Goal: Task Accomplishment & Management: Use online tool/utility

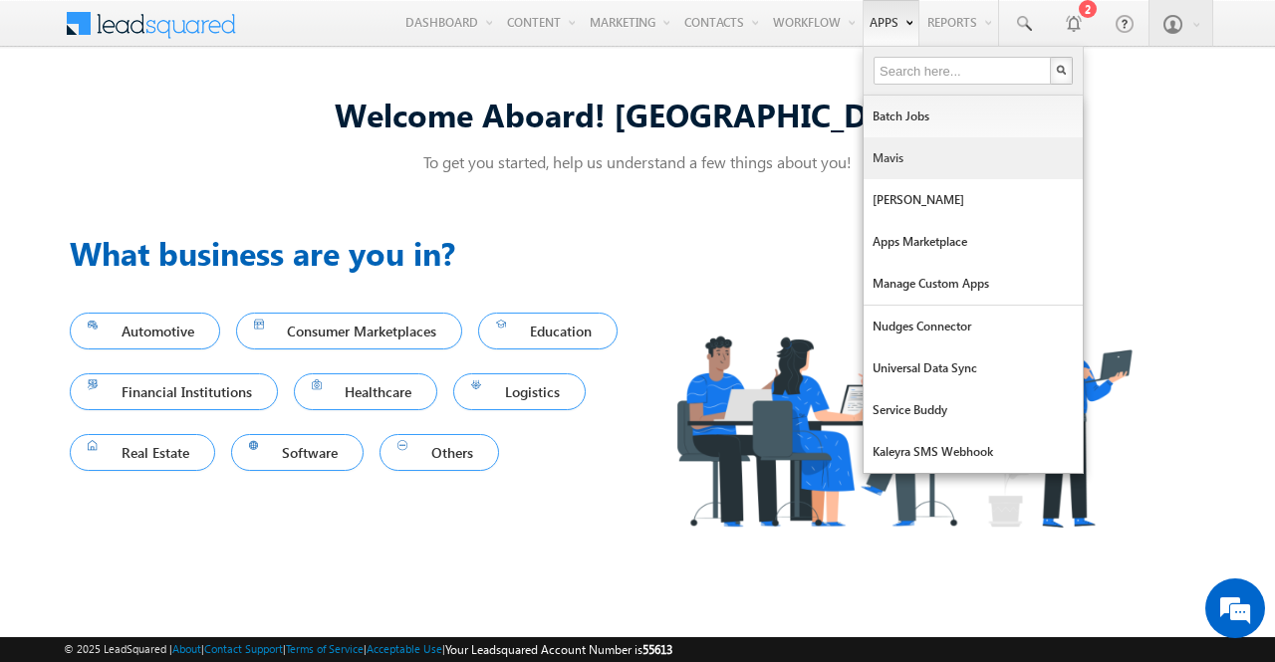
click at [899, 151] on link "Mavis" at bounding box center [972, 158] width 219 height 42
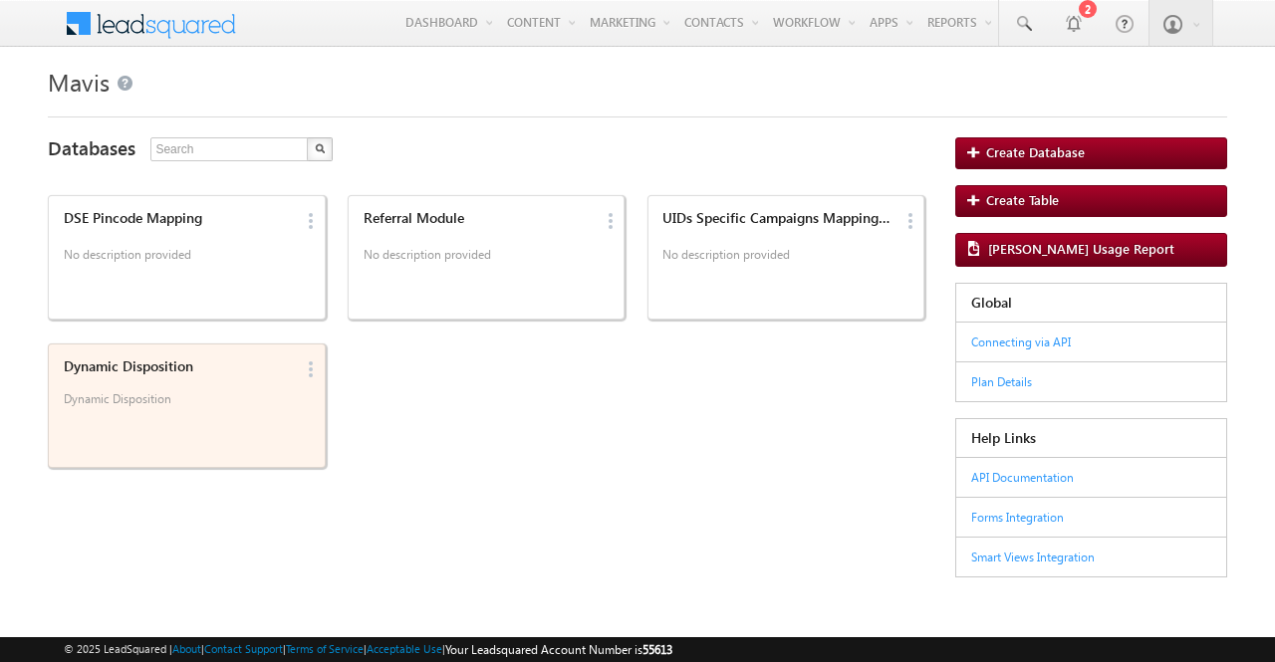
click at [237, 381] on div "Dynamic Disposition Dynamic Disposition" at bounding box center [175, 386] width 237 height 69
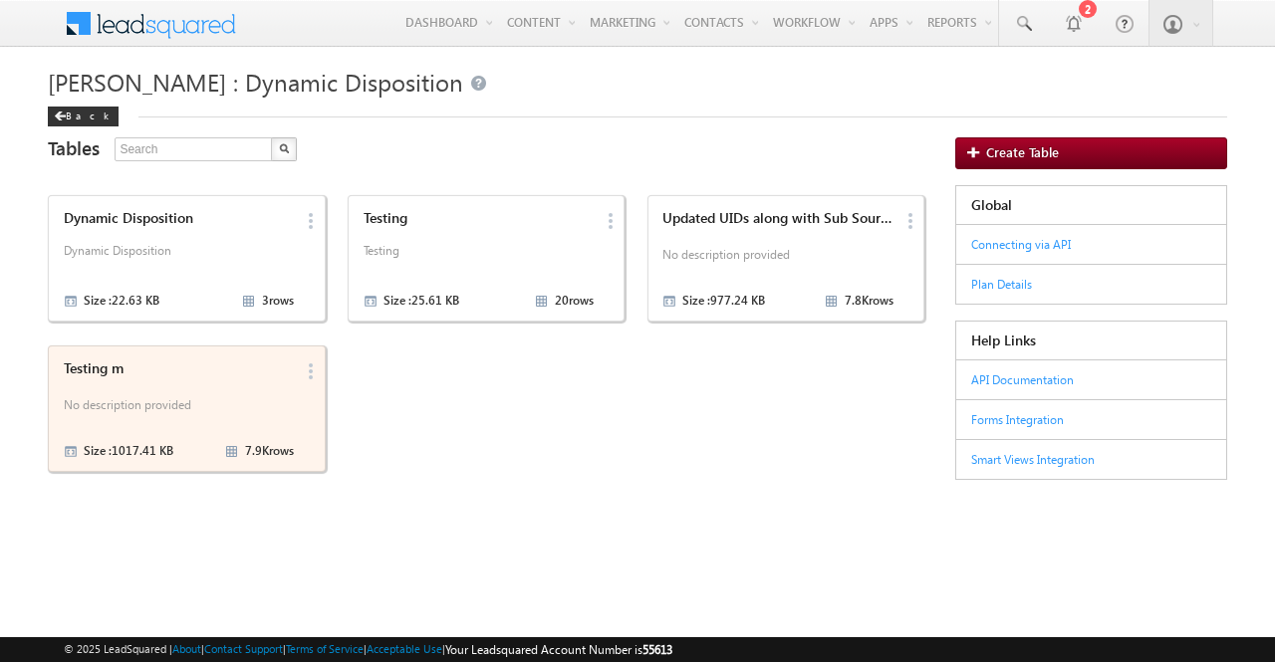
click at [186, 389] on div "Testing m No description provided Size : 1017.41 KB 7.9K rows" at bounding box center [175, 408] width 237 height 109
click at [201, 393] on p "No description provided" at bounding box center [179, 408] width 231 height 30
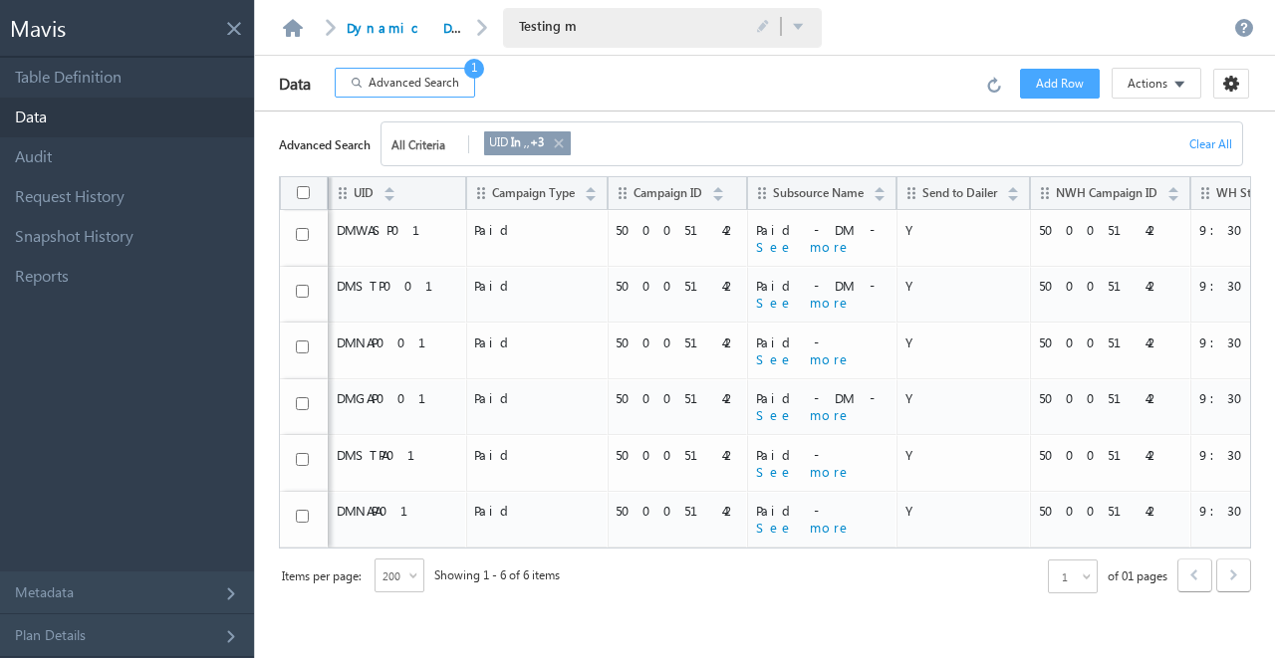
click at [403, 80] on span "Advanced Search" at bounding box center [413, 83] width 91 height 18
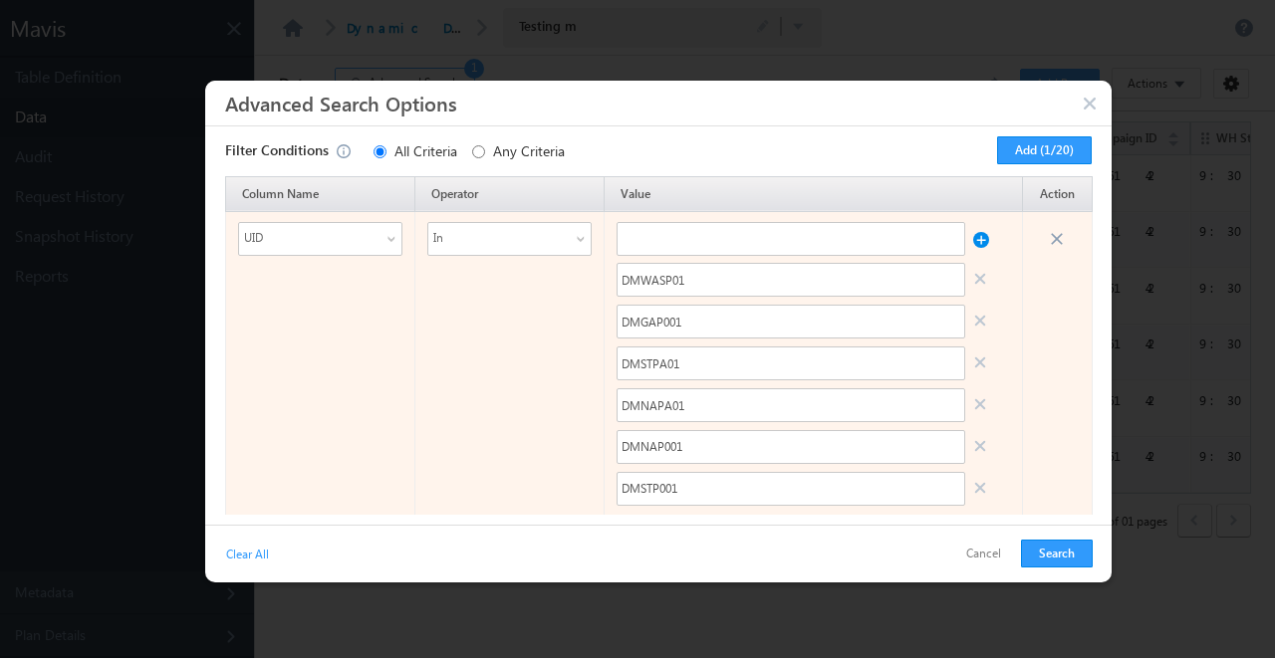
click at [977, 480] on link at bounding box center [981, 490] width 16 height 32
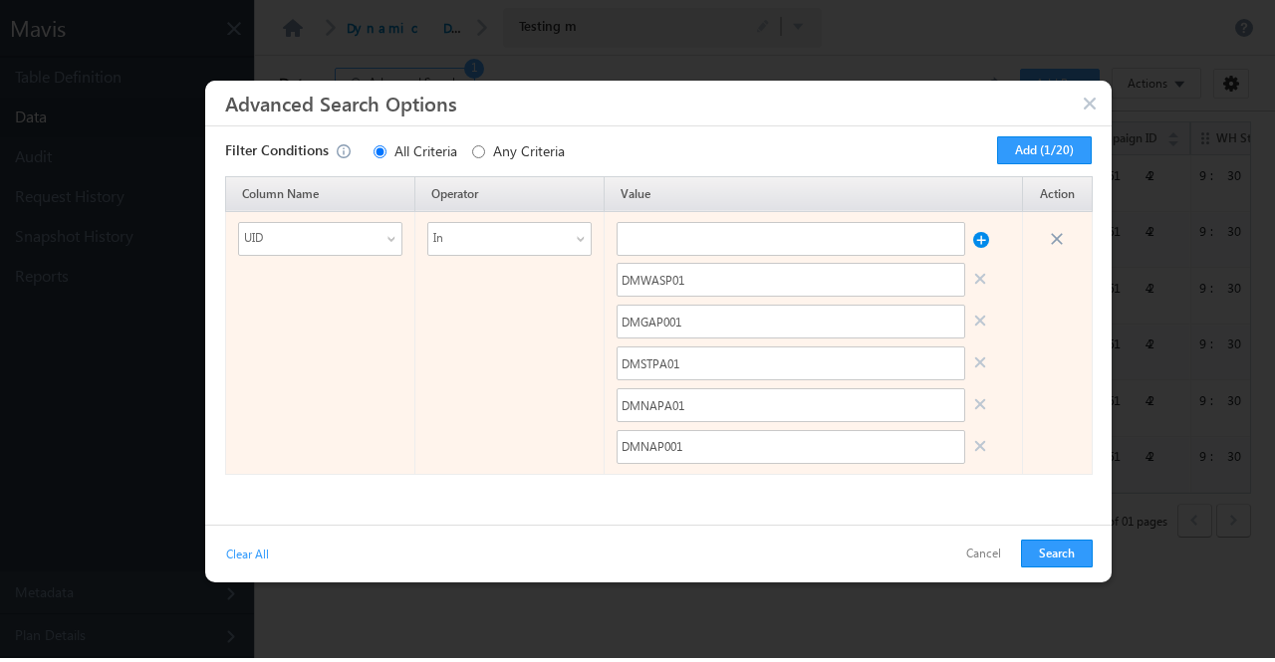
click at [979, 445] on link at bounding box center [981, 448] width 16 height 32
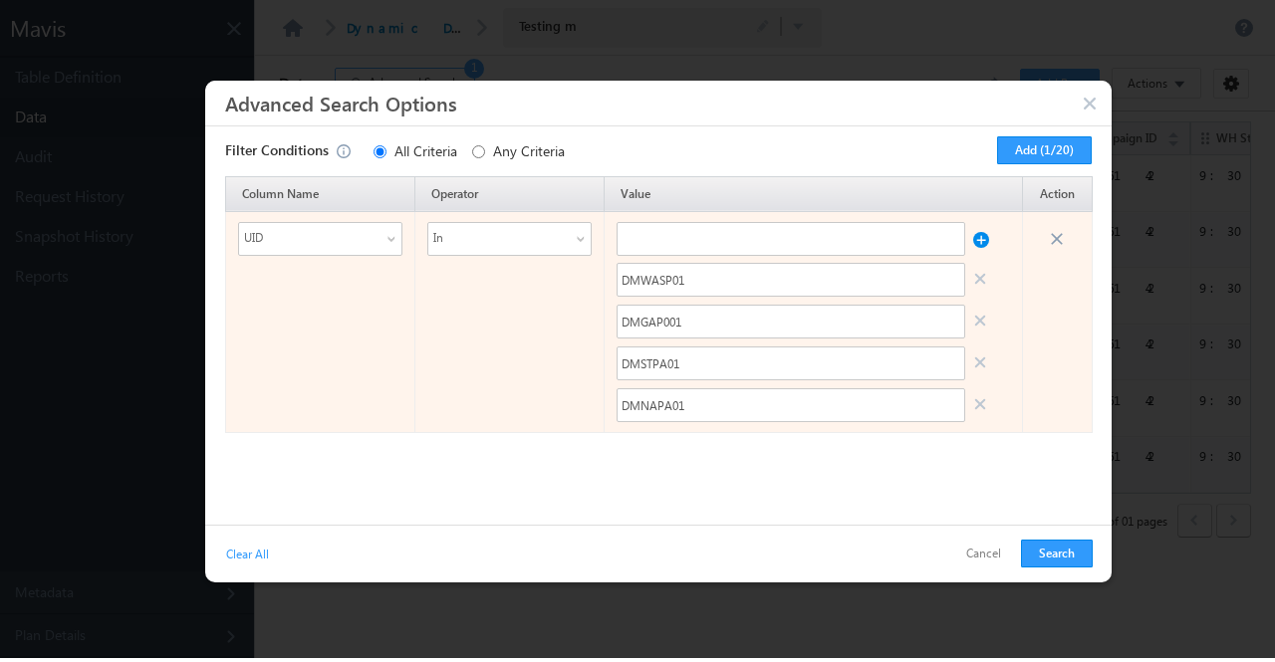
click at [982, 406] on link at bounding box center [981, 406] width 16 height 32
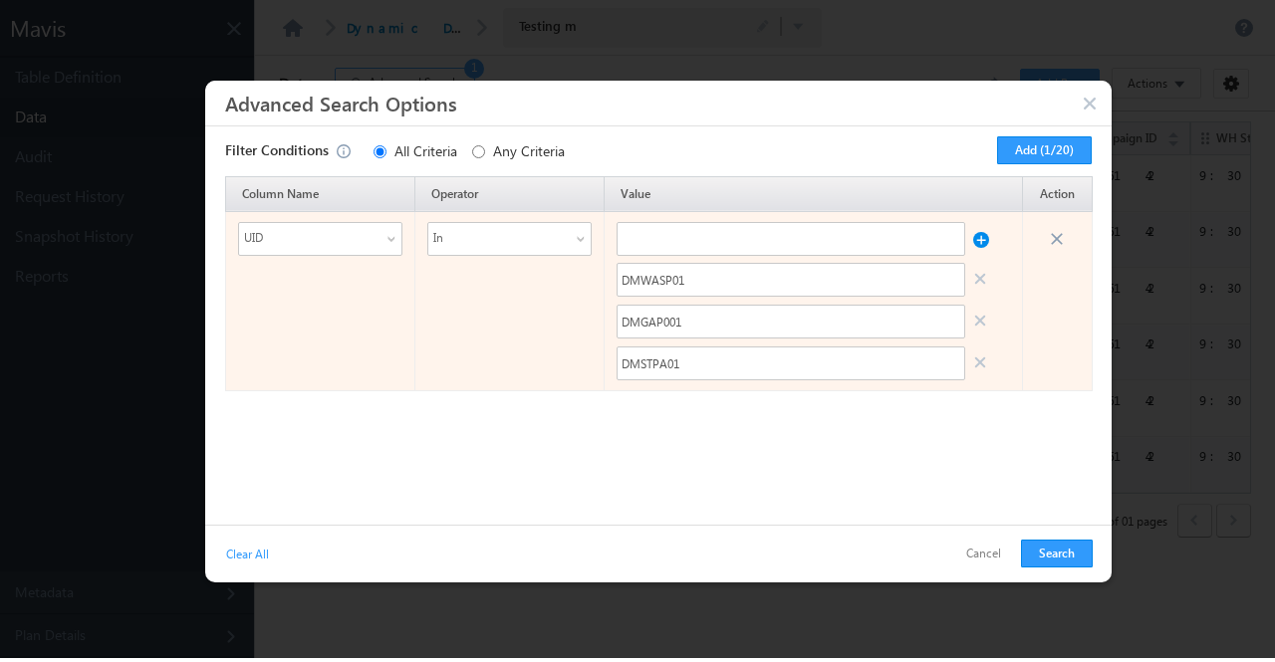
click at [982, 369] on link at bounding box center [981, 364] width 16 height 32
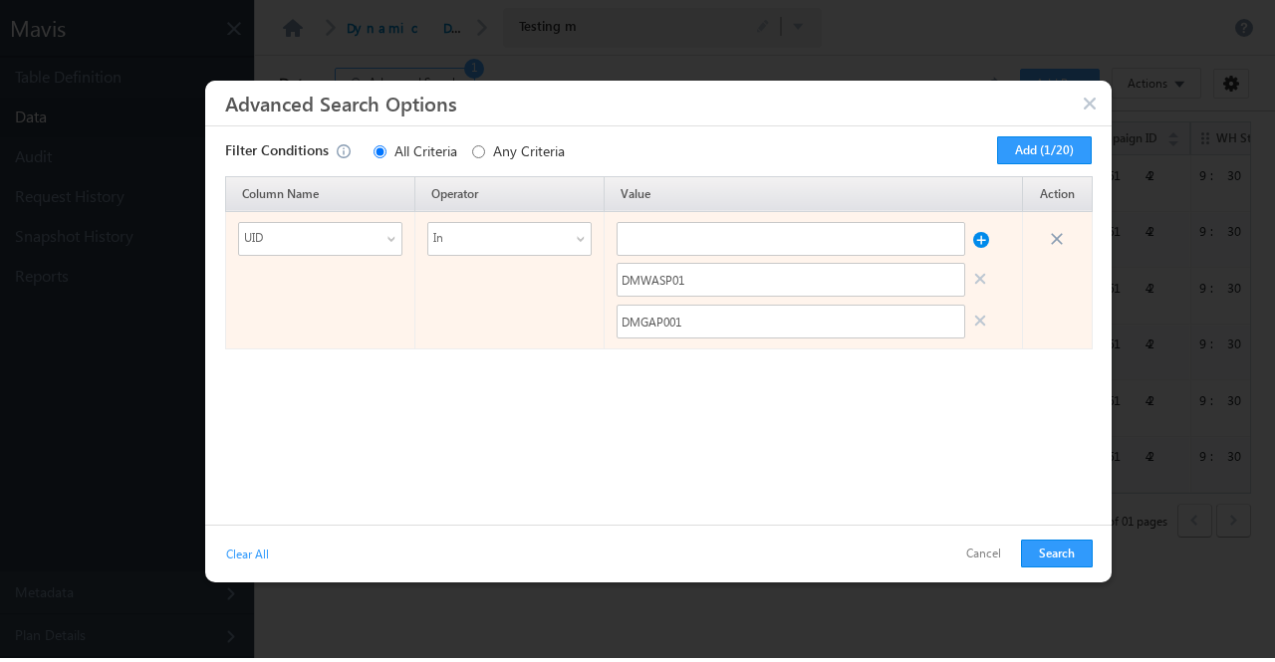
click at [982, 322] on link at bounding box center [981, 323] width 16 height 32
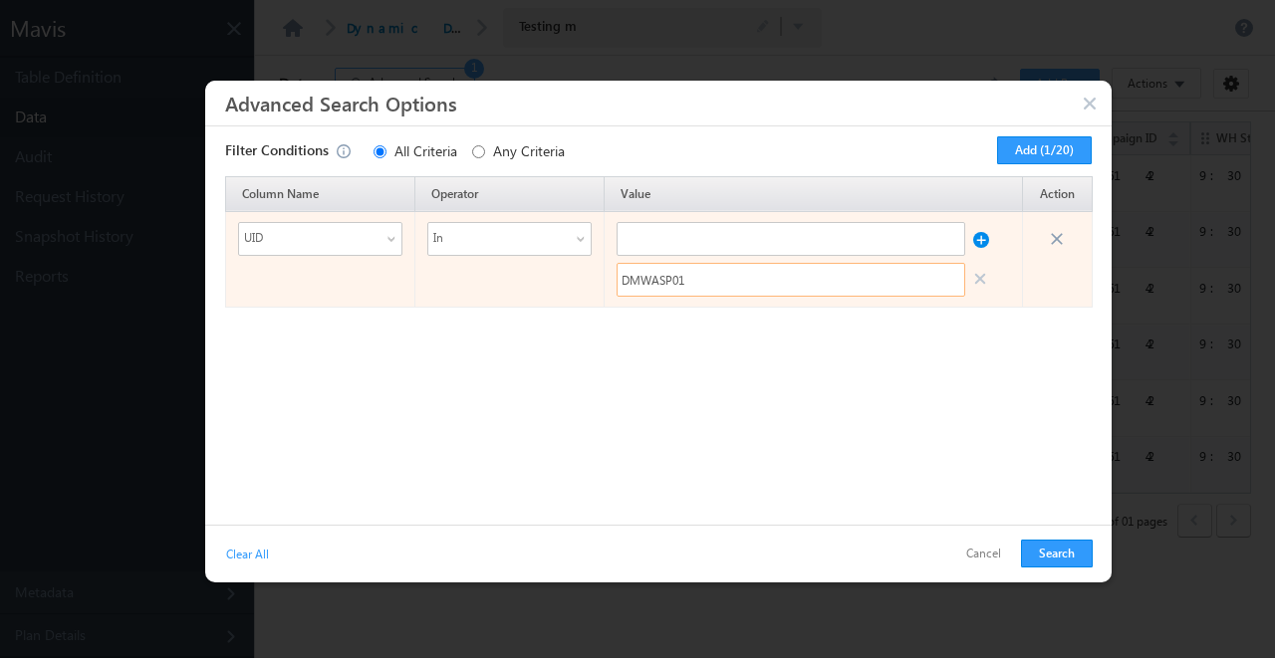
click at [811, 281] on input "DMWASP01" at bounding box center [790, 280] width 348 height 34
paste input "STPFB0026"
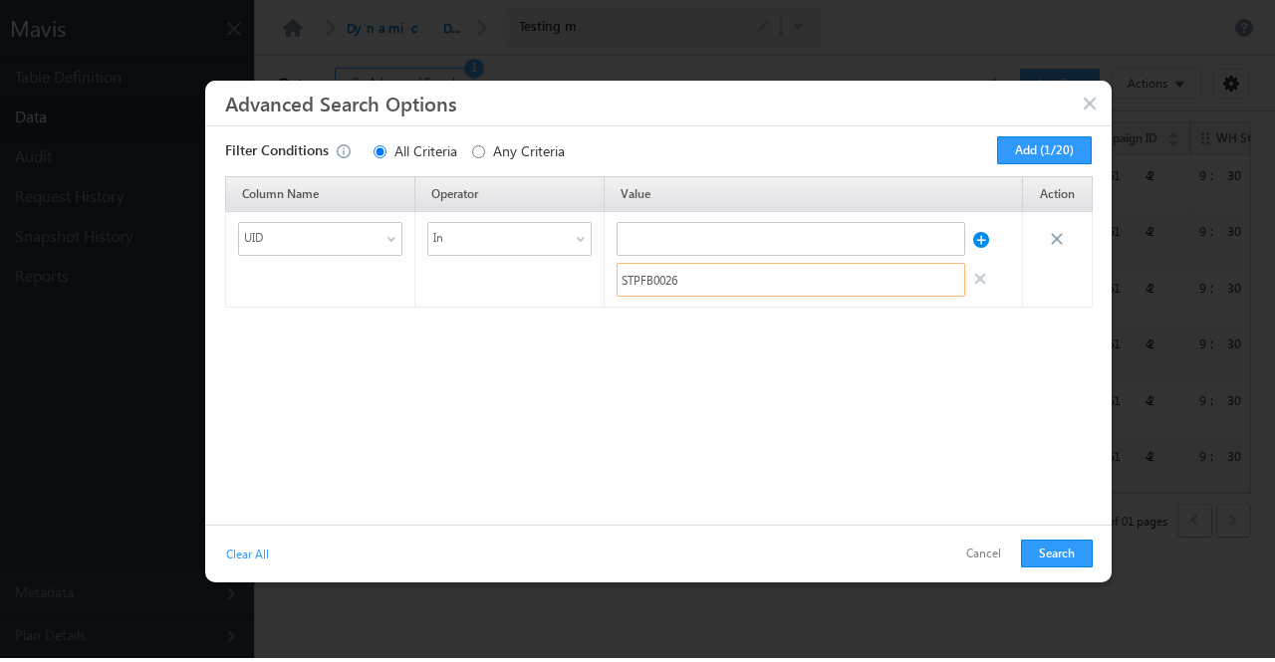
type input "STPFB0026"
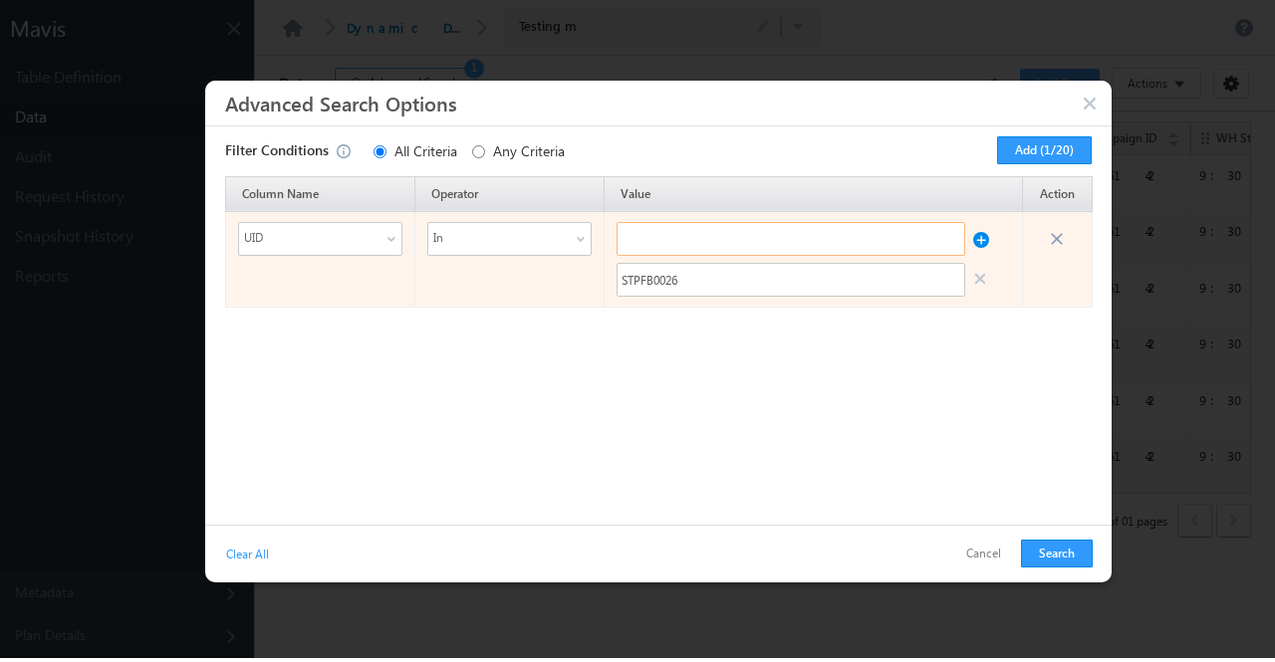
click at [693, 242] on input "text" at bounding box center [790, 239] width 348 height 34
paste input "Facebook"
type input "Facebook"
click at [981, 238] on button at bounding box center [981, 235] width 16 height 26
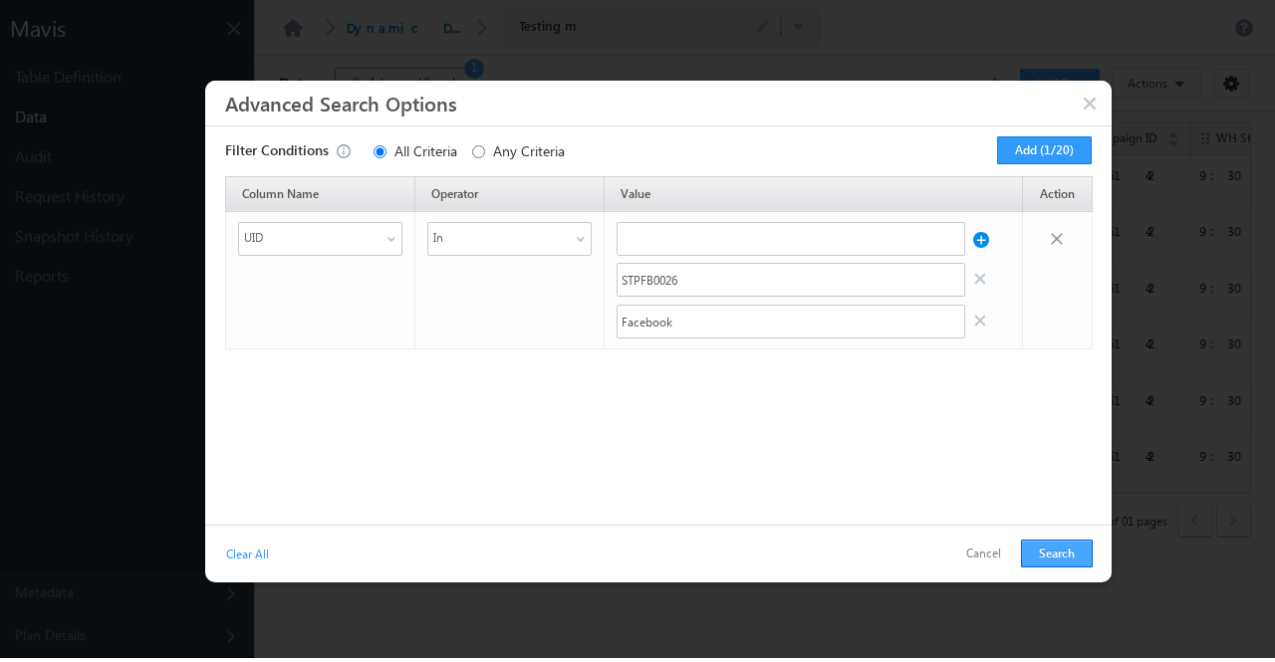
click at [1057, 548] on button "Search" at bounding box center [1057, 554] width 72 height 28
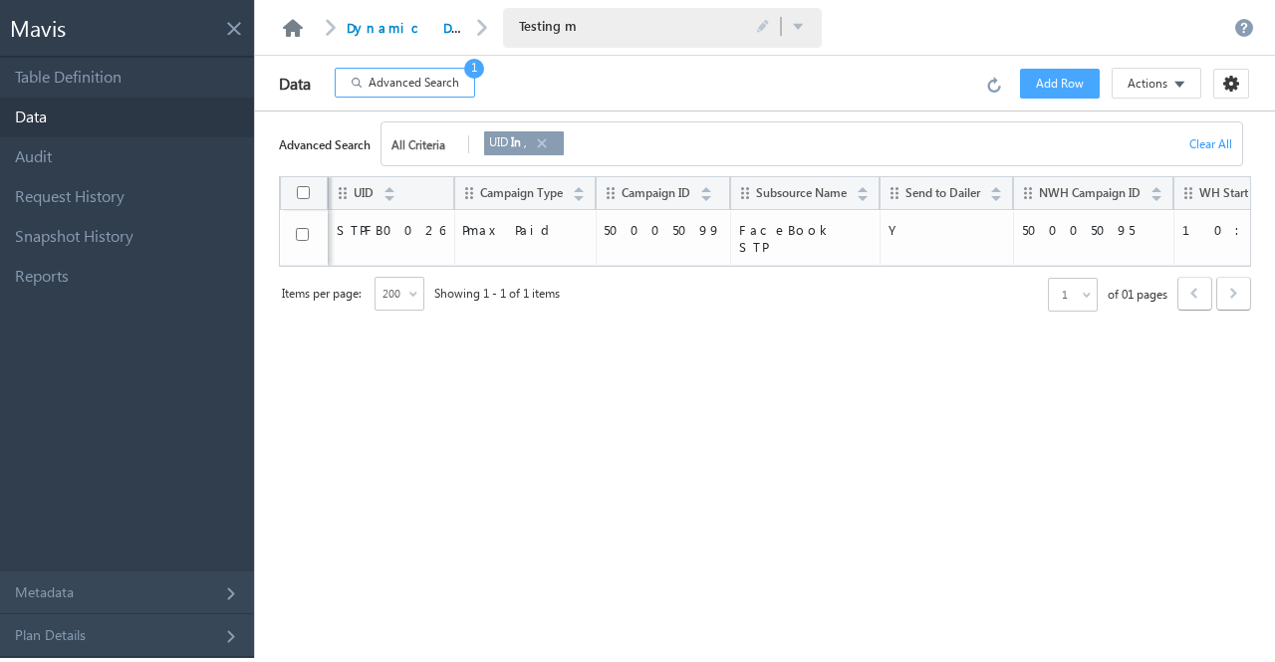
click at [295, 29] on link at bounding box center [293, 28] width 24 height 18
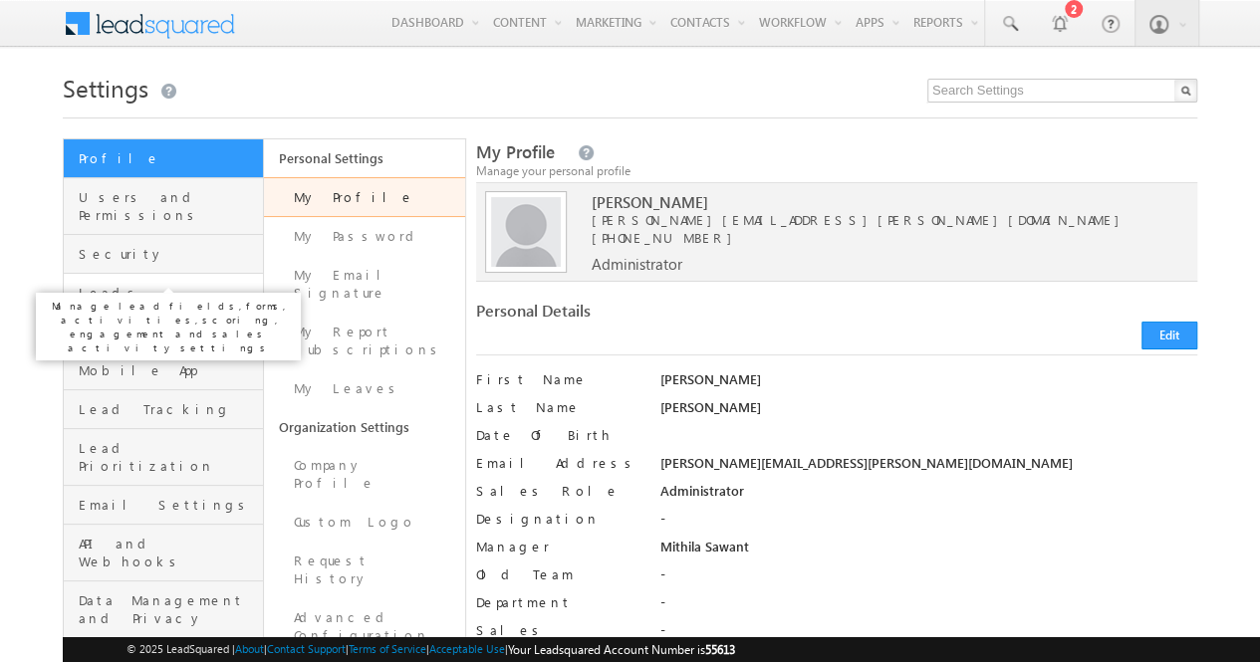
click at [132, 284] on span "Leads" at bounding box center [168, 293] width 179 height 18
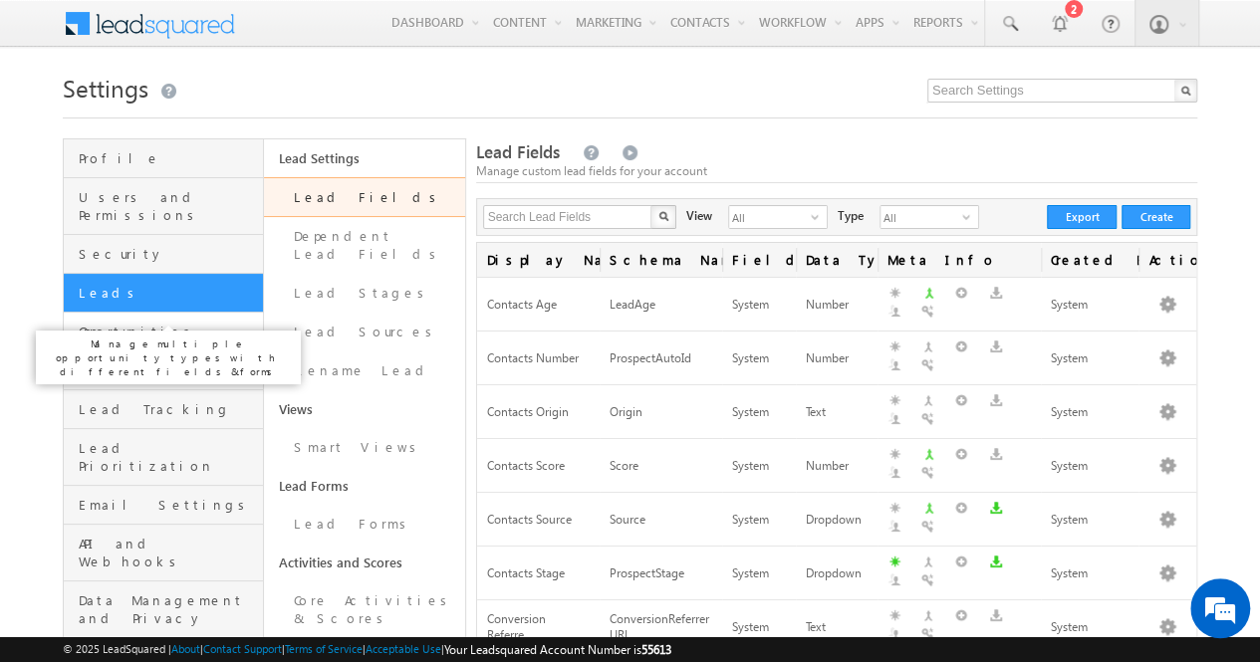
click at [195, 323] on span "Opportunities" at bounding box center [168, 332] width 179 height 18
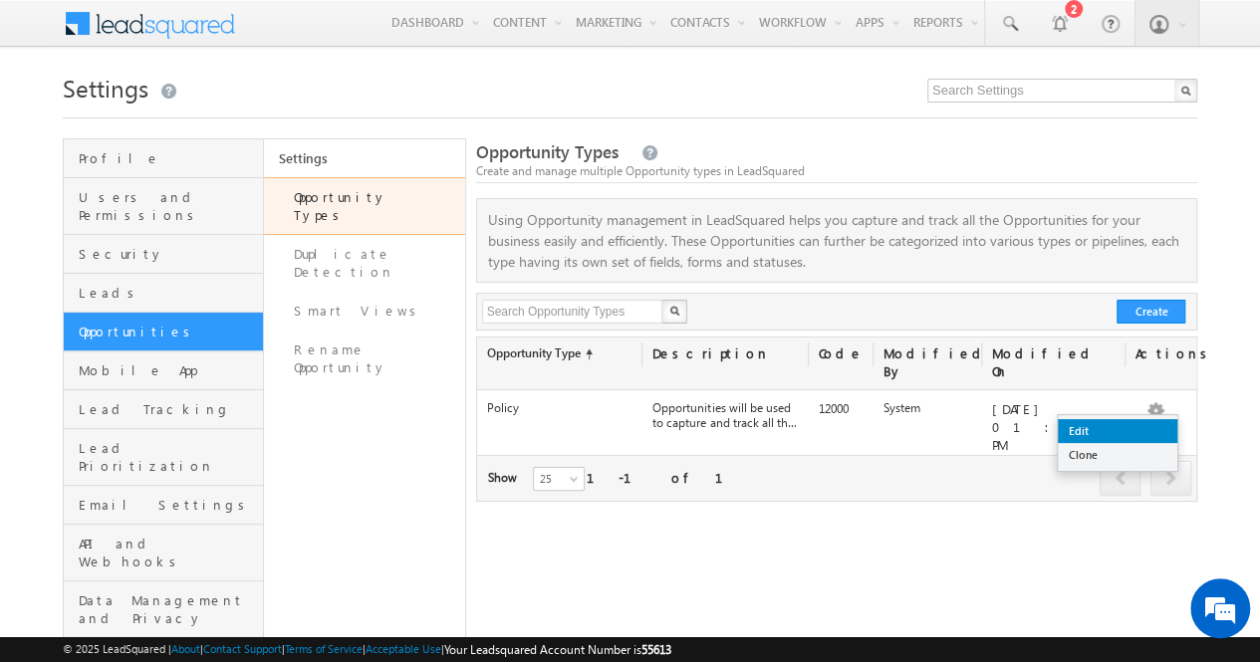
click at [1135, 421] on link "Edit" at bounding box center [1116, 431] width 119 height 24
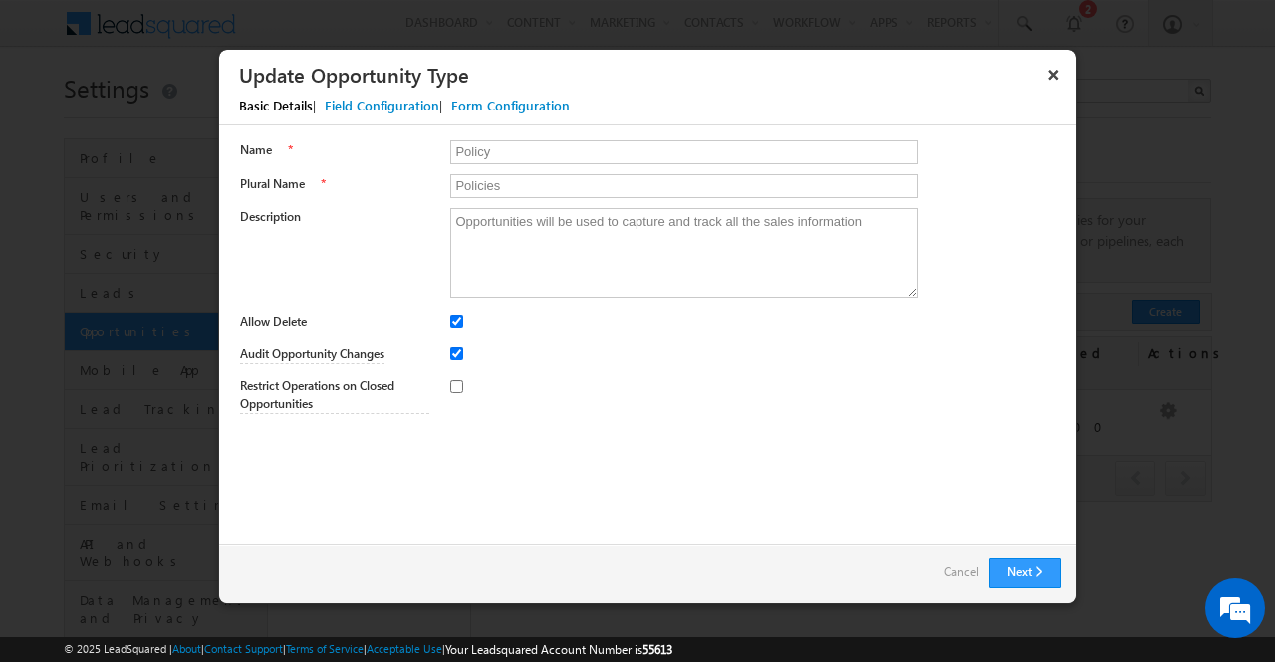
click at [398, 111] on div "Field Configuration" at bounding box center [382, 106] width 115 height 18
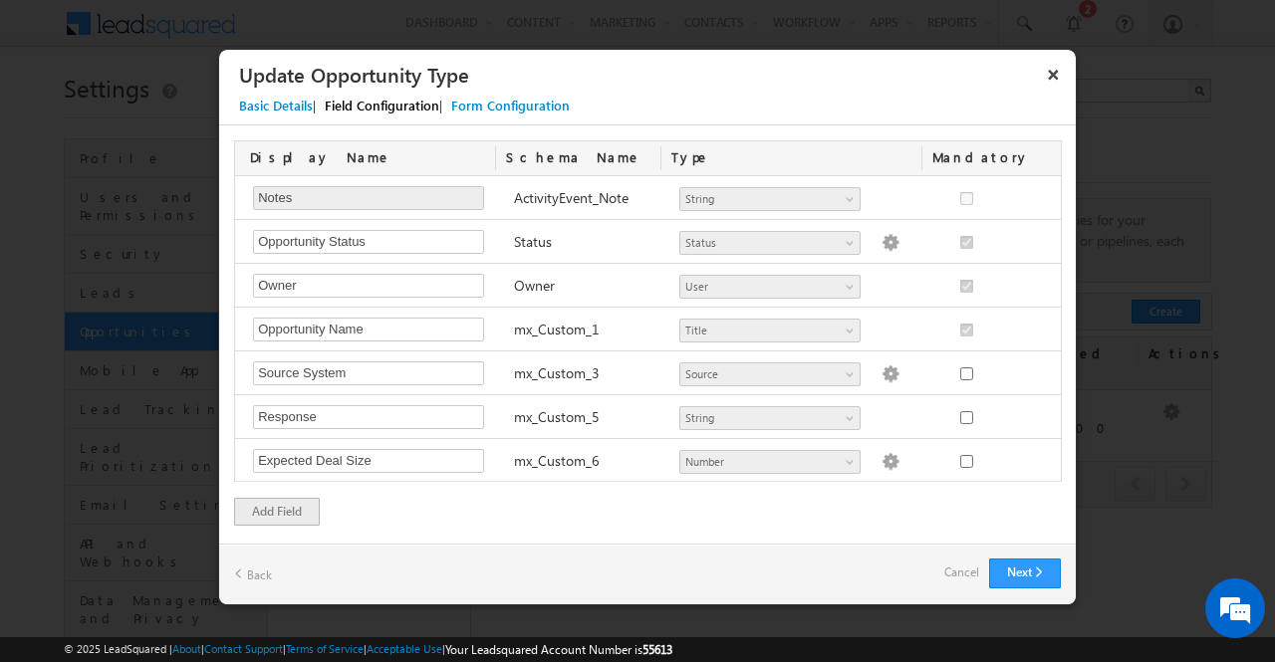
click at [834, 113] on div "Basic Details | Field Configuration | Form Configuration" at bounding box center [657, 109] width 876 height 34
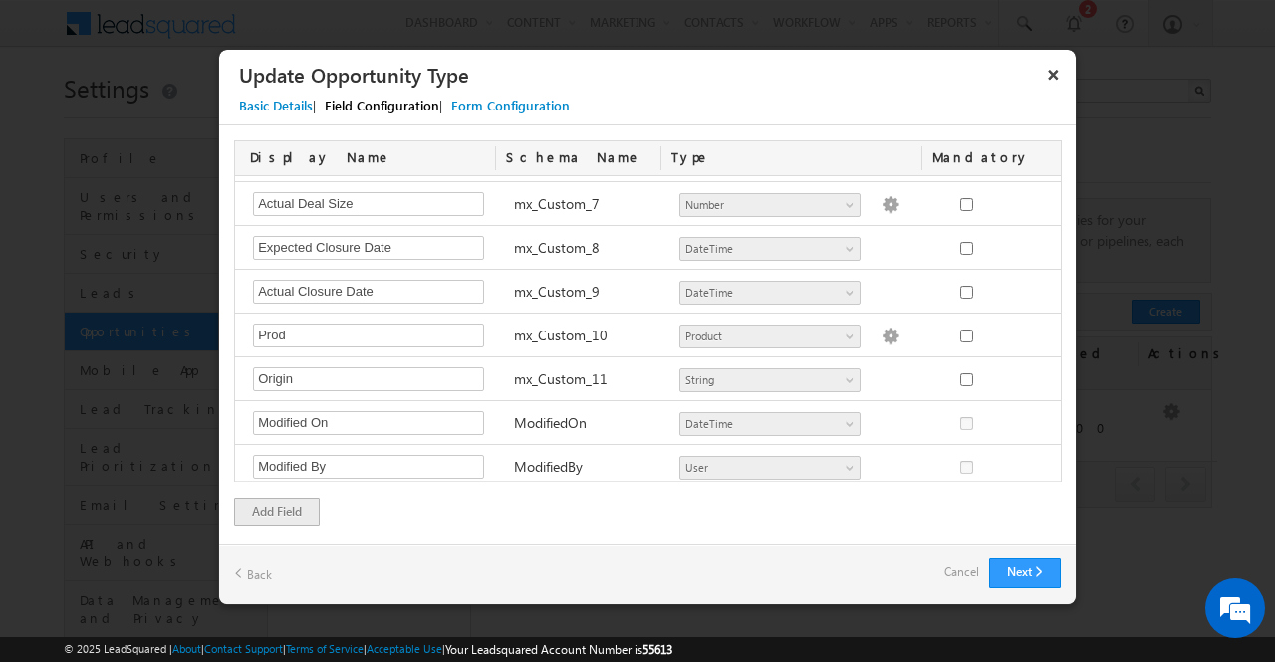
scroll to position [2199, 0]
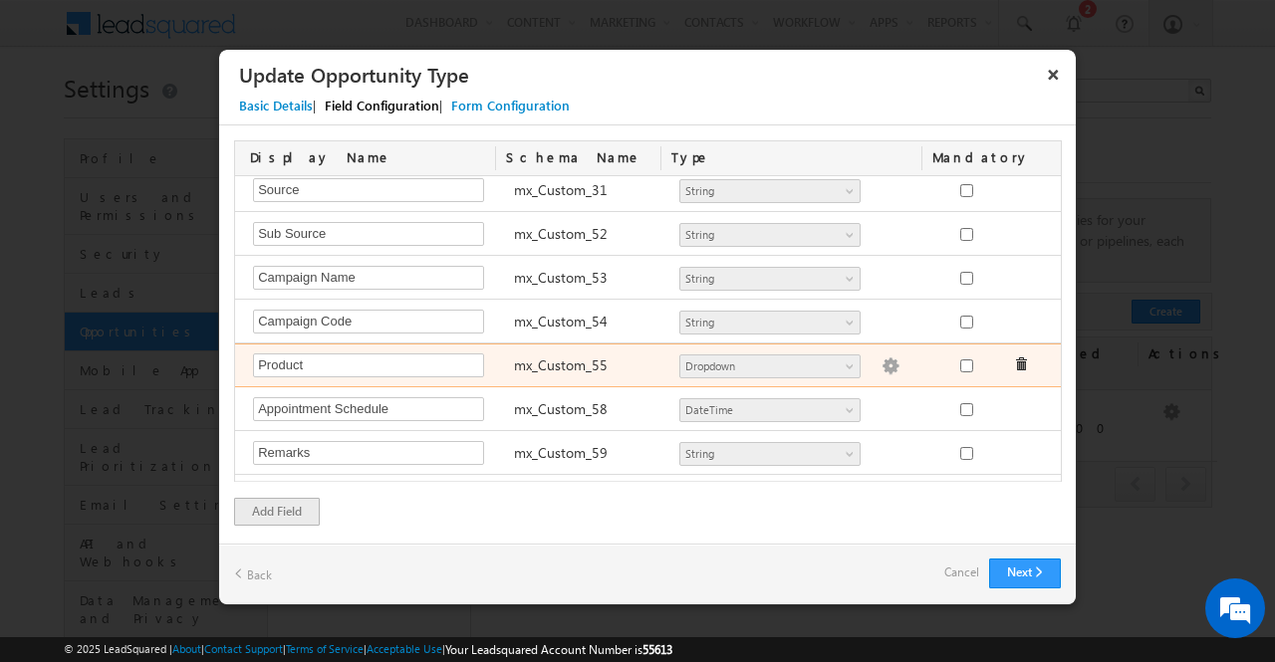
click at [881, 357] on img at bounding box center [890, 366] width 18 height 18
type textarea "ABSLI Vision Endowment Plus ABSLI Income Shield ABSLI Vision LifeIncome Plan AB…"
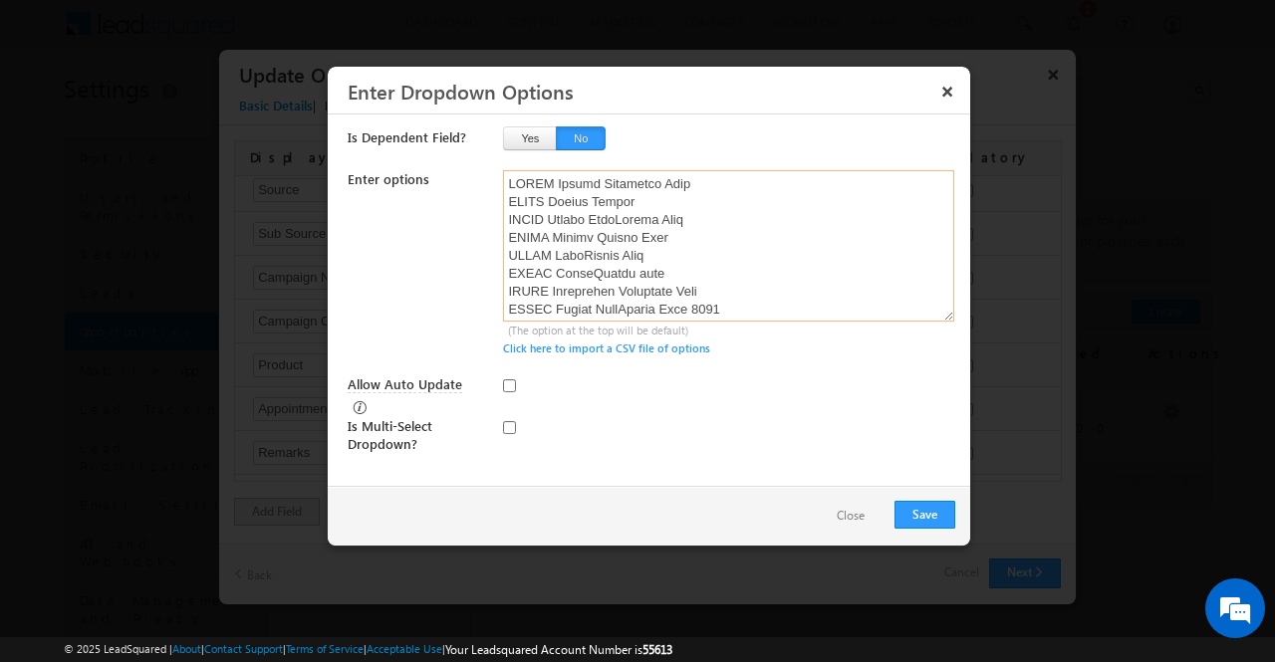
click at [874, 228] on textarea at bounding box center [728, 245] width 451 height 151
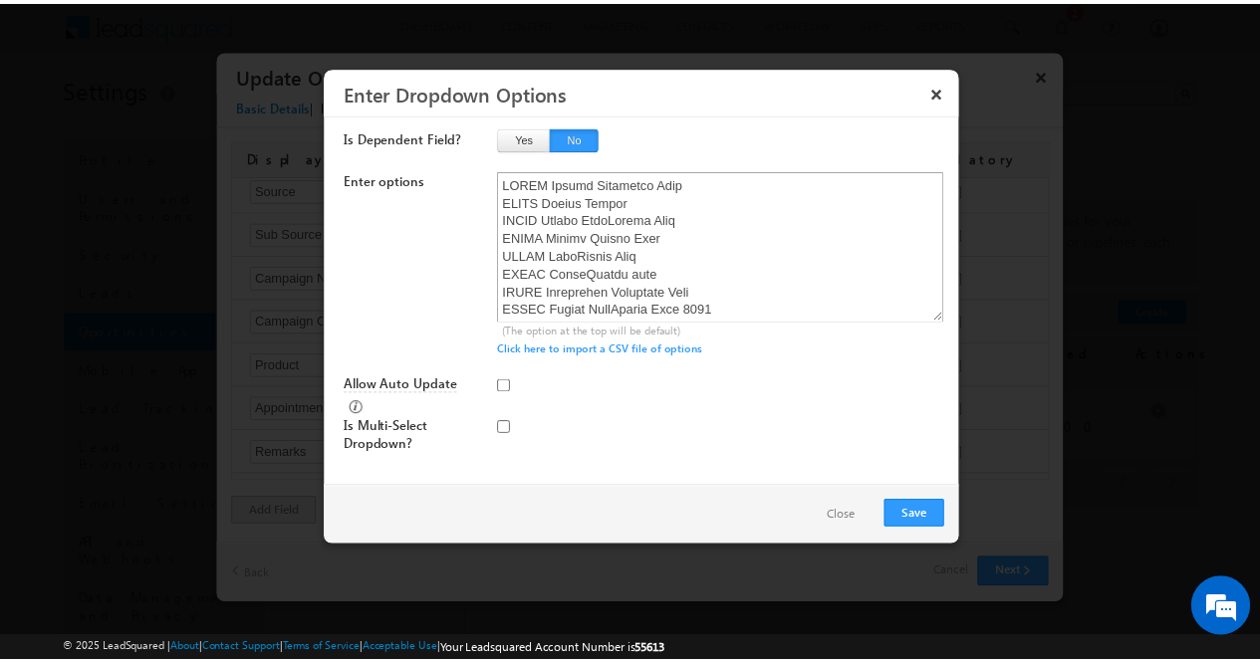
scroll to position [3533, 0]
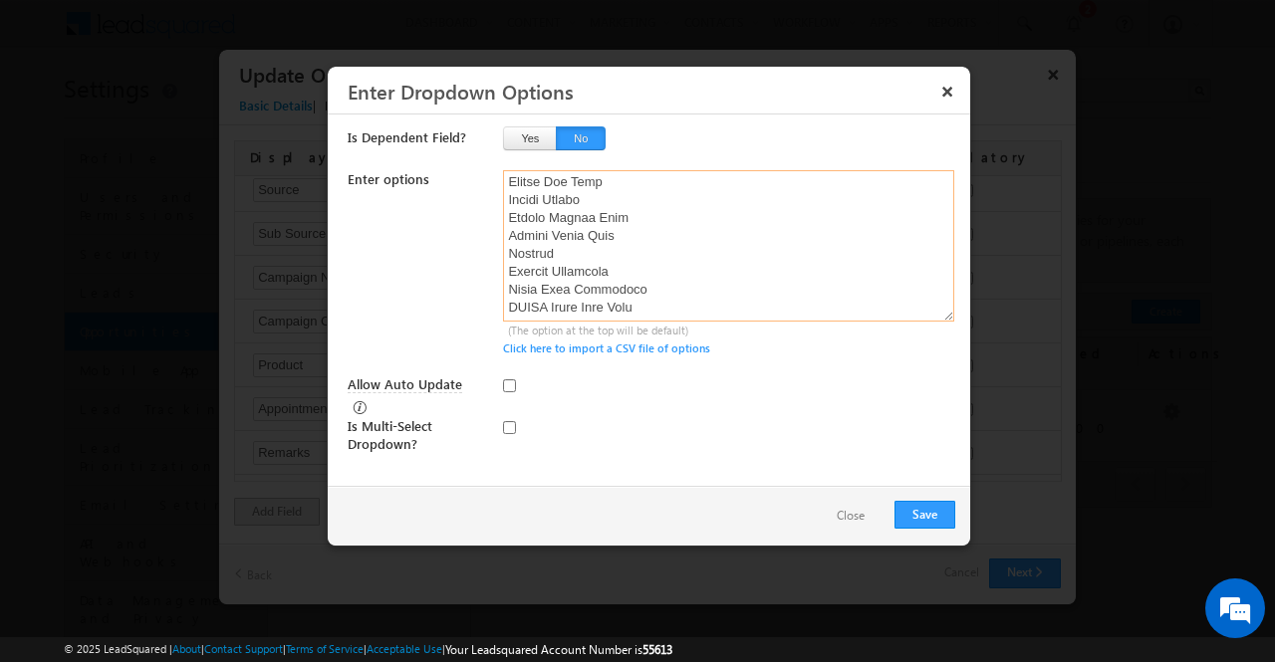
click at [649, 302] on textarea at bounding box center [728, 245] width 451 height 151
drag, startPoint x: 649, startPoint y: 302, endPoint x: 514, endPoint y: 305, distance: 135.4
click at [514, 305] on textarea at bounding box center [728, 245] width 451 height 151
click at [789, 399] on div "Allow Auto Update" at bounding box center [651, 396] width 607 height 42
click at [856, 509] on button "Close" at bounding box center [850, 516] width 68 height 29
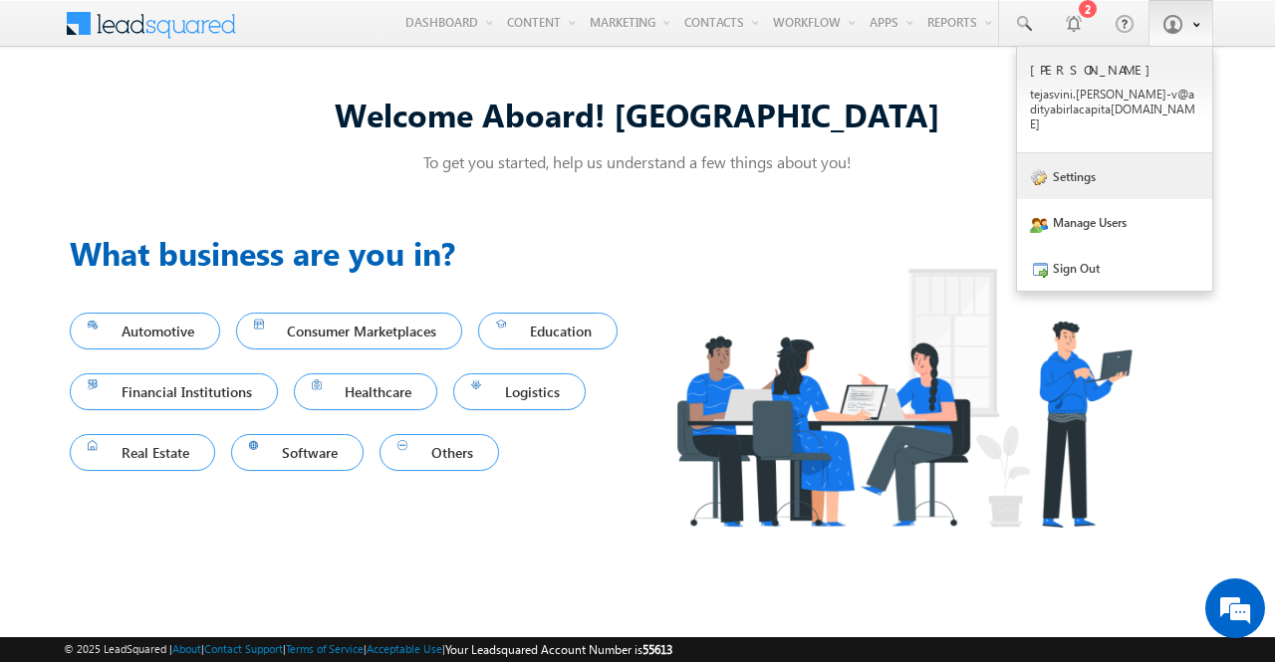
click at [1127, 177] on link "Settings" at bounding box center [1114, 176] width 195 height 46
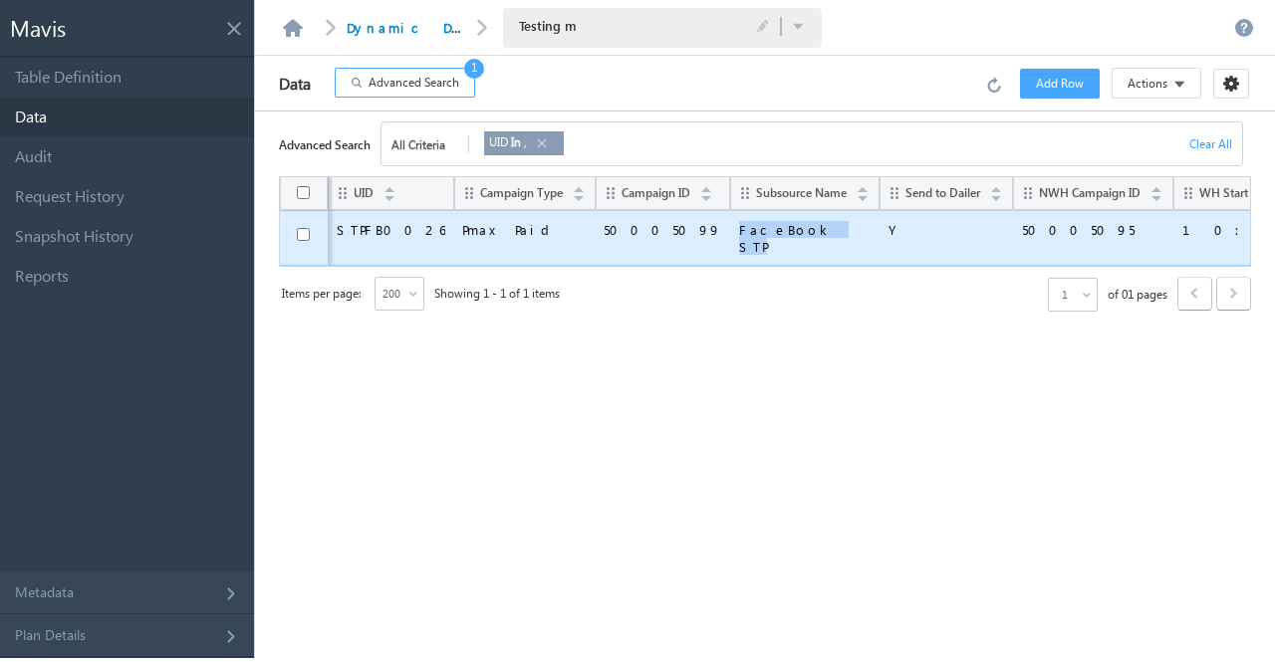
drag, startPoint x: 761, startPoint y: 222, endPoint x: 685, endPoint y: 228, distance: 75.9
click at [739, 228] on span "FaceBook STP" at bounding box center [804, 238] width 131 height 34
copy span "FaceBook STP"
